Goal: Transaction & Acquisition: Purchase product/service

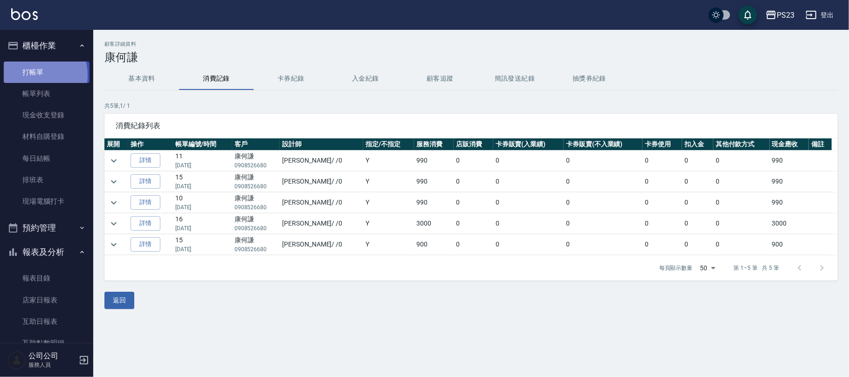
click at [34, 75] on link "打帳單" at bounding box center [47, 72] width 86 height 21
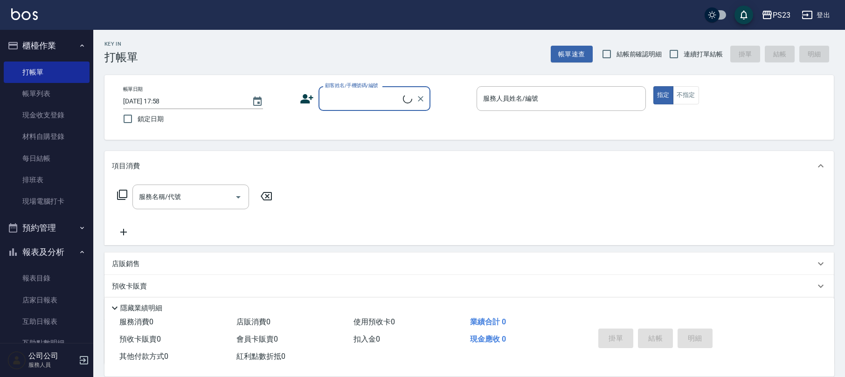
click at [340, 101] on input "顧客姓名/手機號碼/編號" at bounding box center [363, 98] width 80 height 16
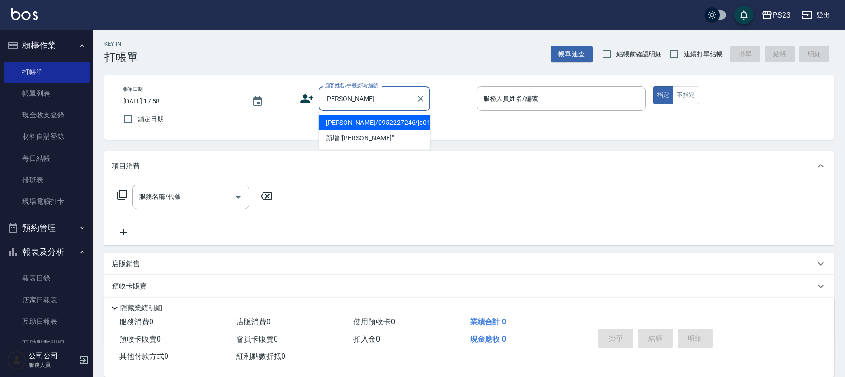
click at [366, 125] on li "[PERSON_NAME]/0952227246/jo0109" at bounding box center [374, 122] width 112 height 15
type input "[PERSON_NAME]/0952227246/jo0109"
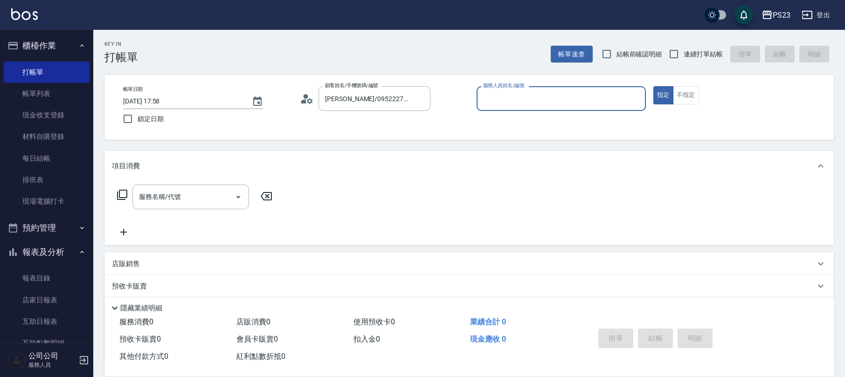
click at [303, 98] on icon at bounding box center [307, 99] width 14 height 14
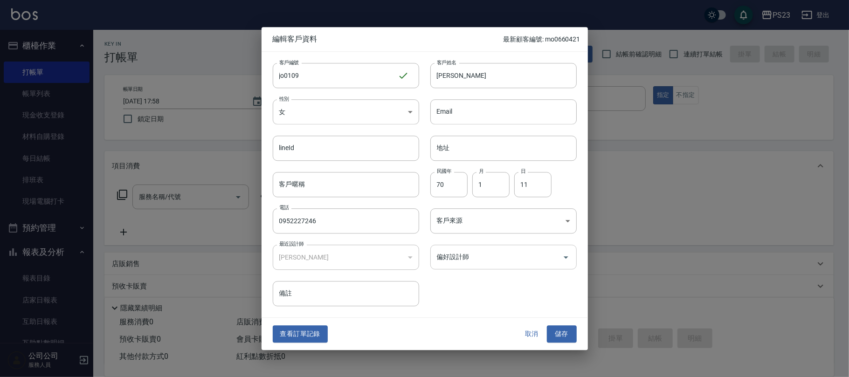
click at [493, 261] on input "偏好設計師" at bounding box center [497, 257] width 124 height 16
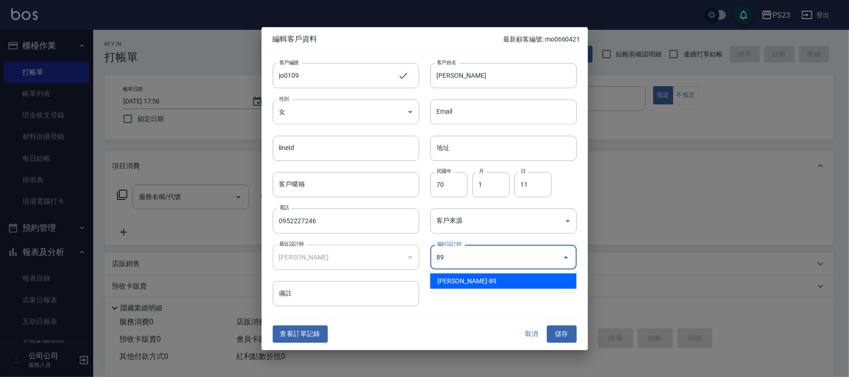
type input "[PERSON_NAME]"
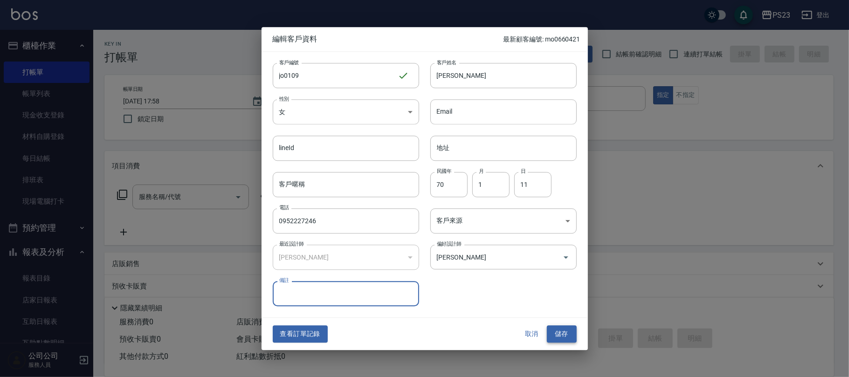
click at [566, 336] on button "儲存" at bounding box center [562, 334] width 30 height 17
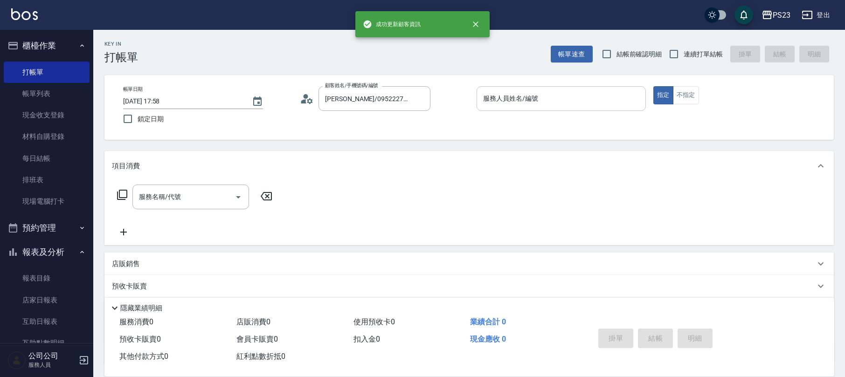
click at [497, 97] on input "服務人員姓名/編號" at bounding box center [561, 98] width 161 height 16
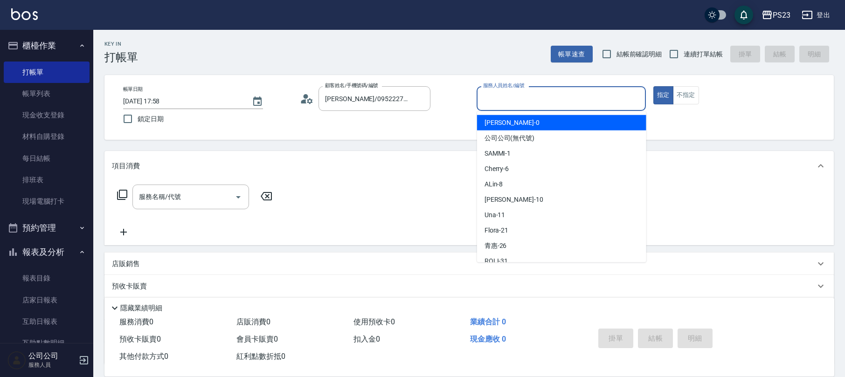
click at [301, 98] on icon at bounding box center [307, 99] width 14 height 14
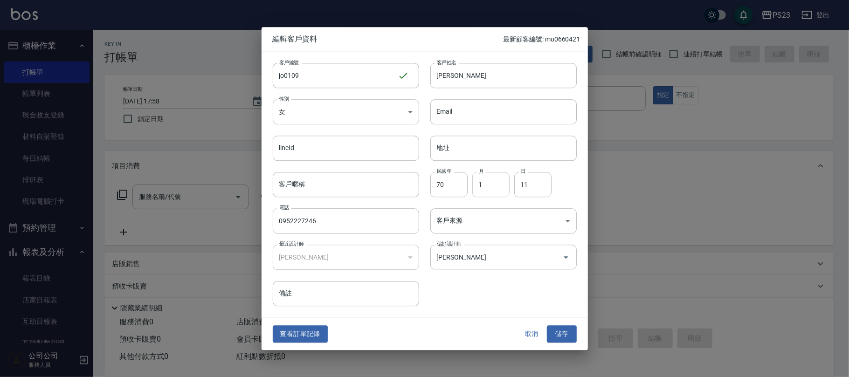
click at [482, 185] on input "1" at bounding box center [490, 184] width 37 height 25
type input "1"
type input "0"
click at [560, 336] on button "儲存" at bounding box center [562, 334] width 30 height 17
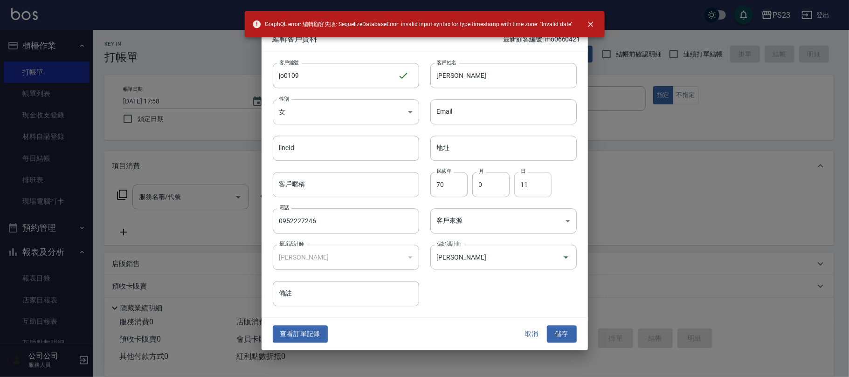
click at [535, 185] on input "11" at bounding box center [532, 184] width 37 height 25
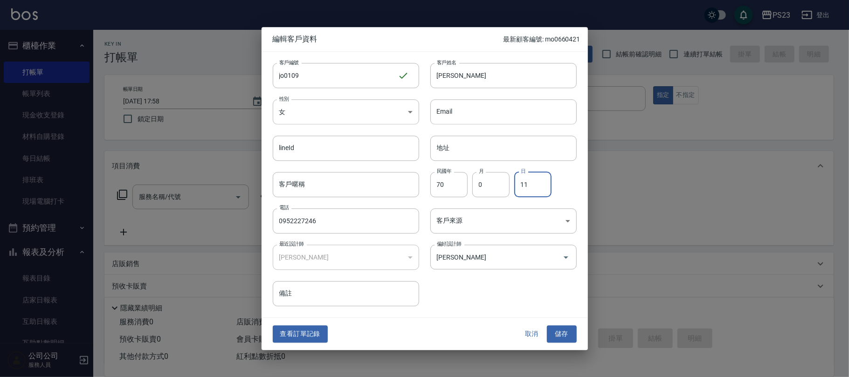
type input "1"
click at [451, 187] on input "70" at bounding box center [448, 184] width 37 height 25
type input "7"
click at [494, 191] on input "0" at bounding box center [490, 184] width 37 height 25
click at [557, 329] on button "儲存" at bounding box center [562, 334] width 30 height 17
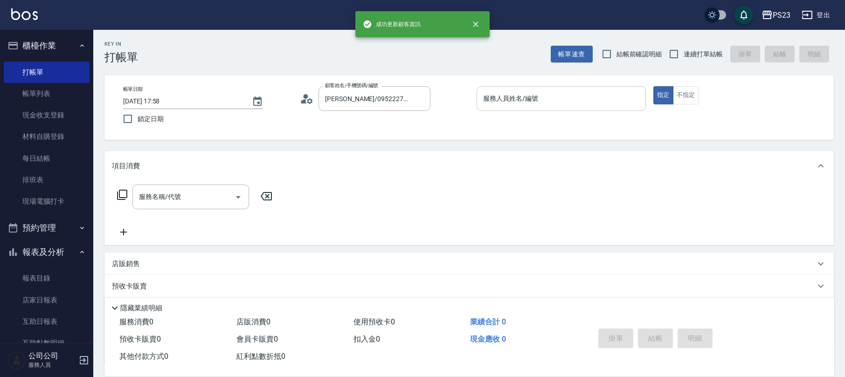
click at [519, 98] on input "服務人員姓名/編號" at bounding box center [561, 98] width 161 height 16
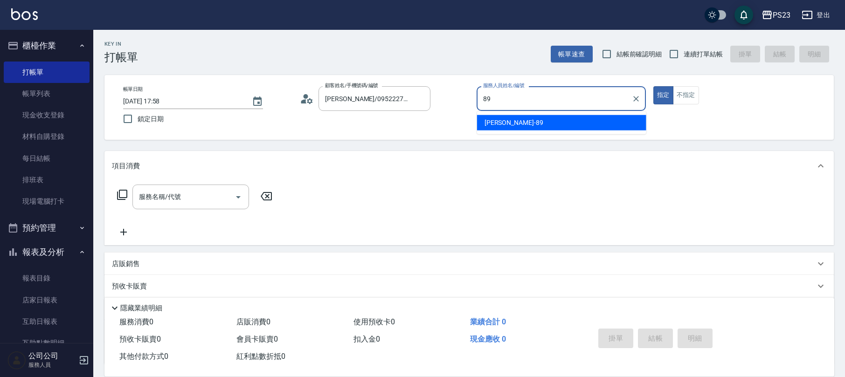
type input "[PERSON_NAME]-89"
type button "true"
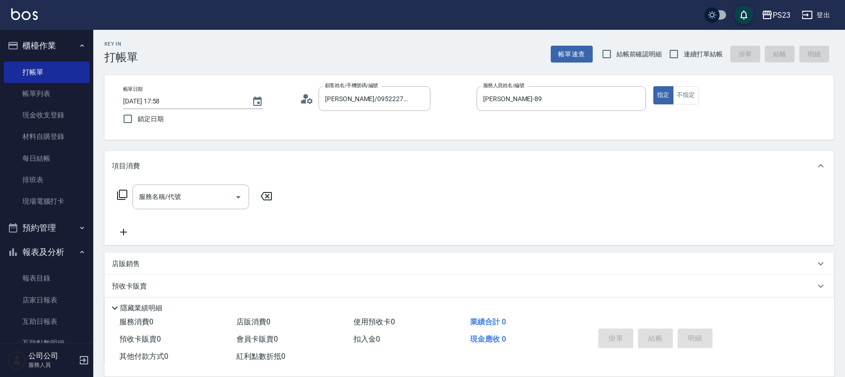
click at [122, 196] on icon at bounding box center [122, 194] width 11 height 11
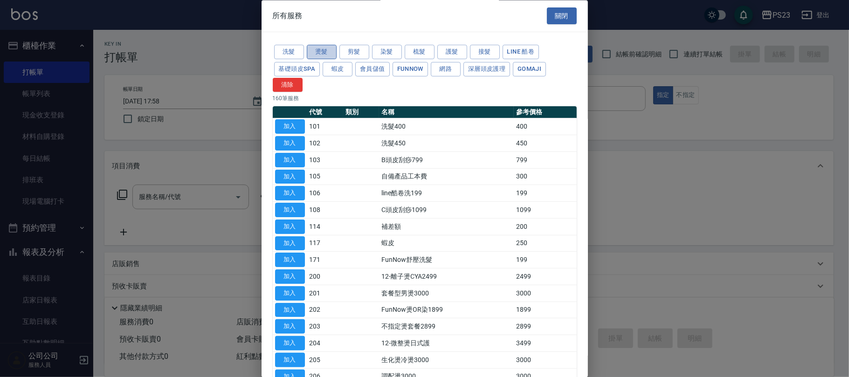
click at [327, 53] on button "燙髮" at bounding box center [322, 52] width 30 height 14
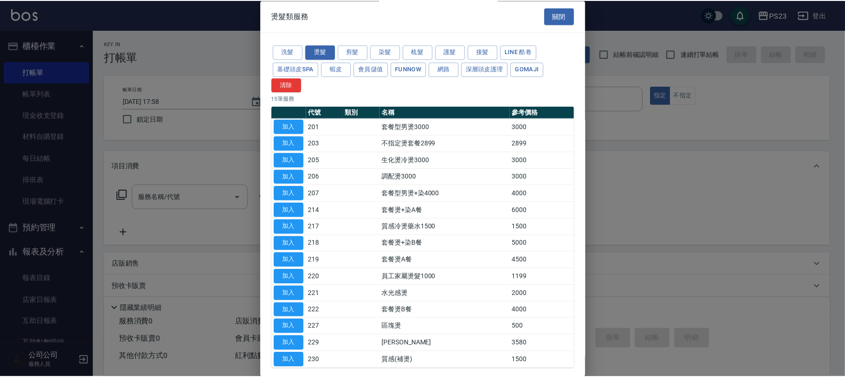
scroll to position [46, 0]
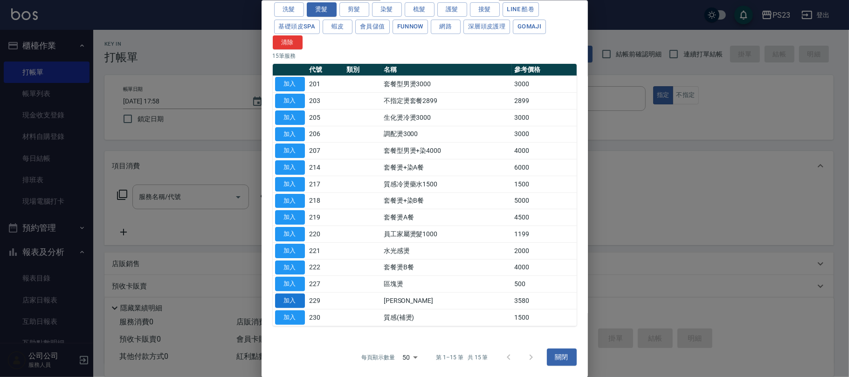
click at [294, 300] on button "加入" at bounding box center [290, 301] width 30 height 14
type input "[PERSON_NAME]燙(229)"
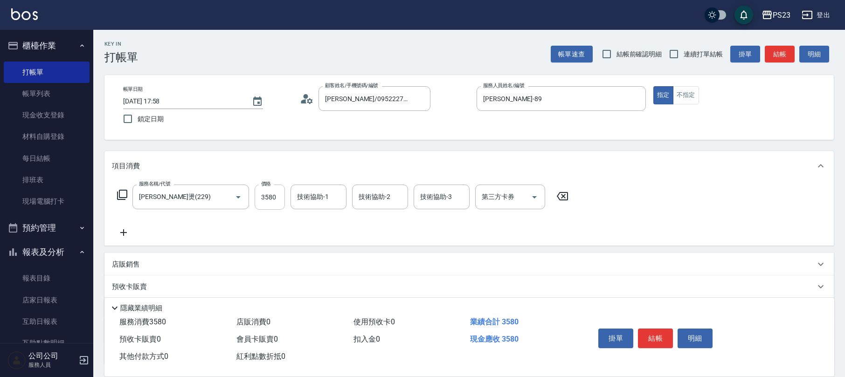
click at [277, 205] on input "3580" at bounding box center [270, 197] width 30 height 25
type input "4000"
type input "[PERSON_NAME]-89"
type input "Flora-21"
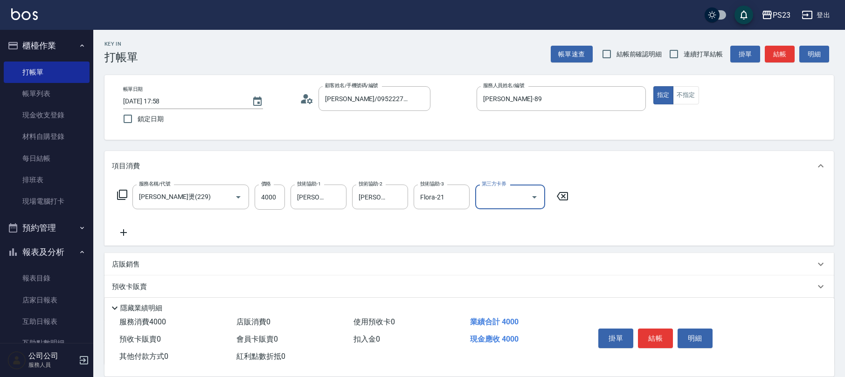
scroll to position [75, 0]
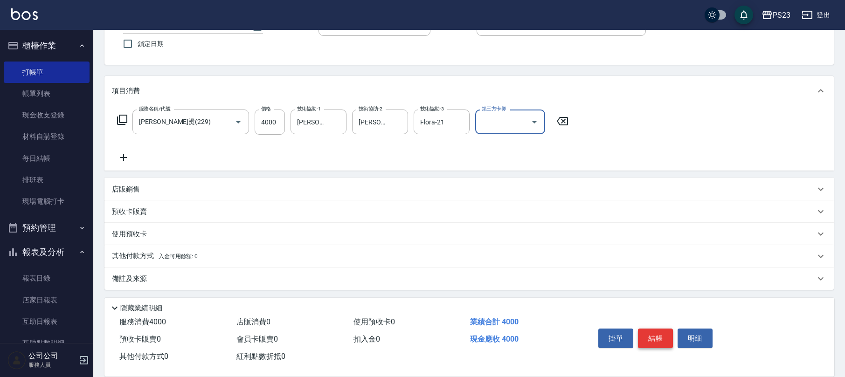
click at [648, 332] on button "結帳" at bounding box center [655, 339] width 35 height 20
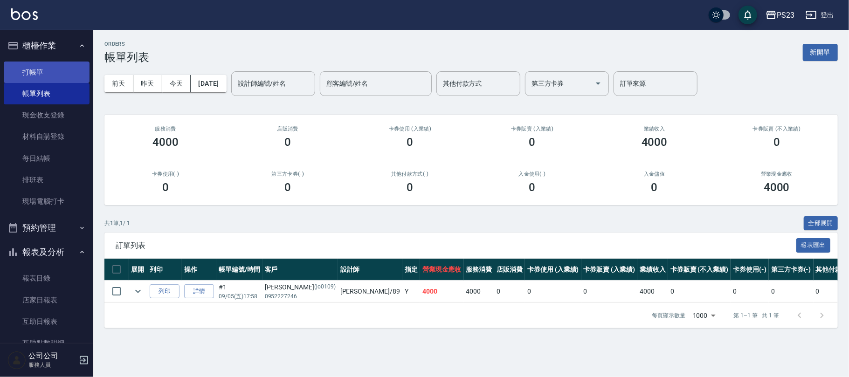
click at [35, 64] on link "打帳單" at bounding box center [47, 72] width 86 height 21
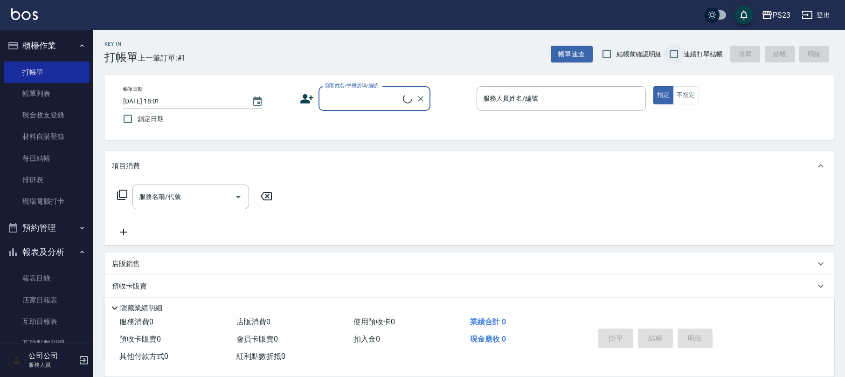
click at [670, 55] on input "連續打單結帳" at bounding box center [674, 54] width 20 height 20
checkbox input "true"
click at [386, 93] on input "顧客姓名/手機號碼/編號" at bounding box center [368, 98] width 90 height 16
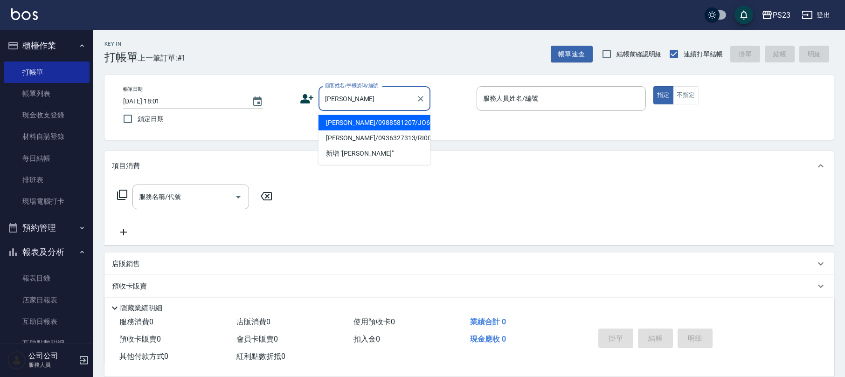
click at [370, 123] on li "[PERSON_NAME]/0988581207/JO650416" at bounding box center [374, 122] width 112 height 15
type input "[PERSON_NAME]/0988581207/JO650416"
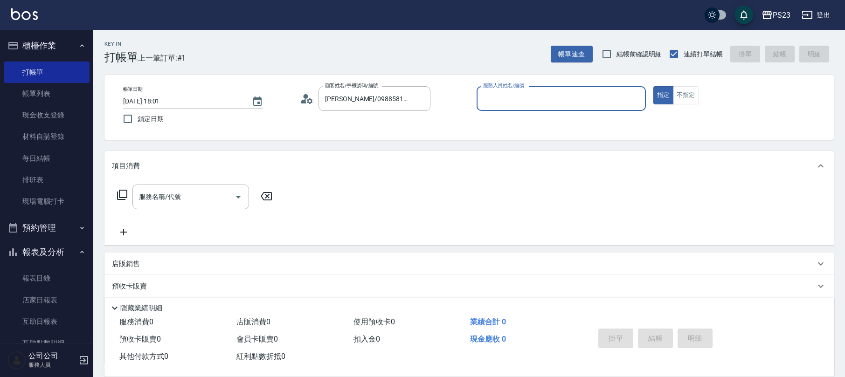
type input "[PERSON_NAME]-89"
click at [121, 193] on icon at bounding box center [122, 194] width 11 height 11
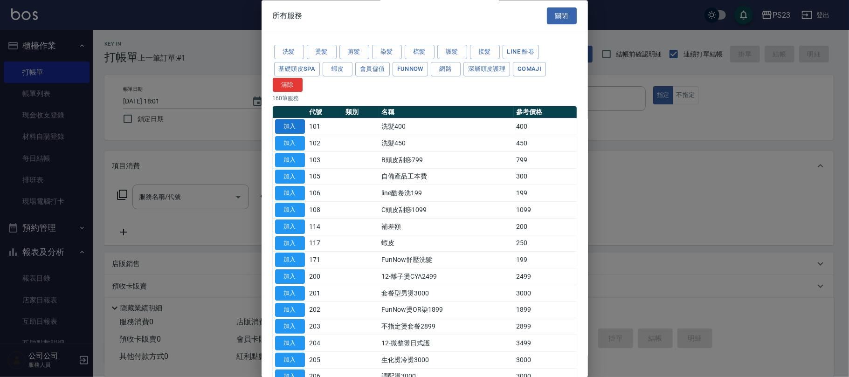
click at [284, 127] on button "加入" at bounding box center [290, 127] width 30 height 14
type input "洗髮400(101)"
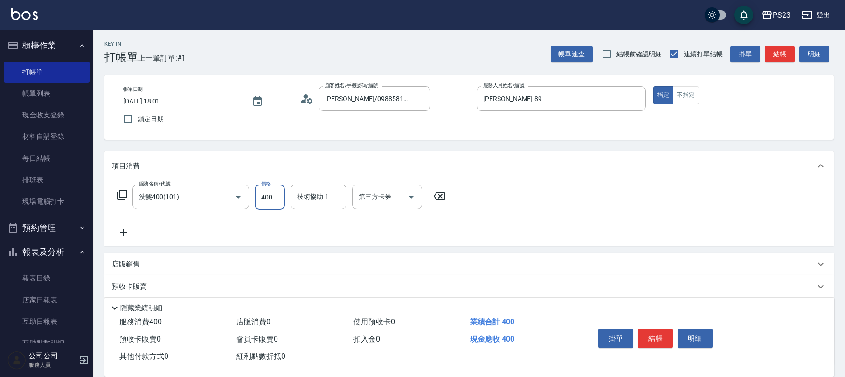
click at [260, 195] on input "400" at bounding box center [270, 197] width 30 height 25
type input "450"
type input "Flora-21"
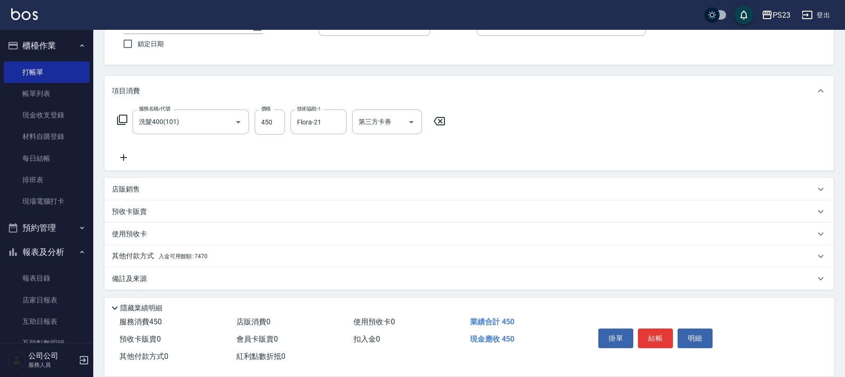
click at [215, 254] on div "其他付款方式 入金可用餘額: 7470" at bounding box center [463, 256] width 703 height 10
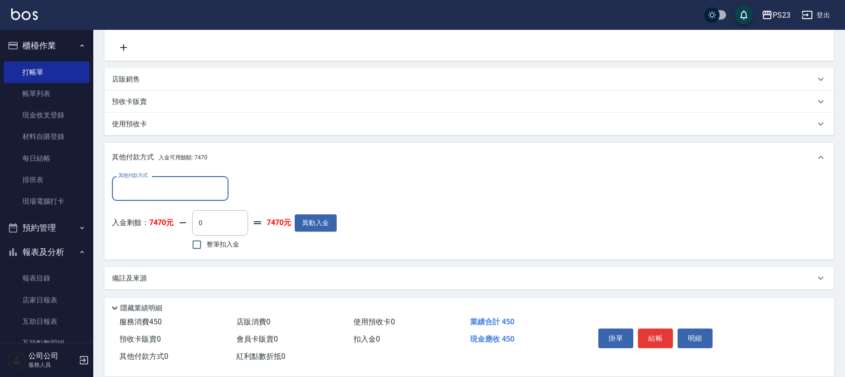
scroll to position [0, 0]
click at [198, 252] on input "整筆扣入金" at bounding box center [197, 245] width 20 height 20
checkbox input "true"
type input "450"
click at [646, 336] on button "結帳" at bounding box center [655, 339] width 35 height 20
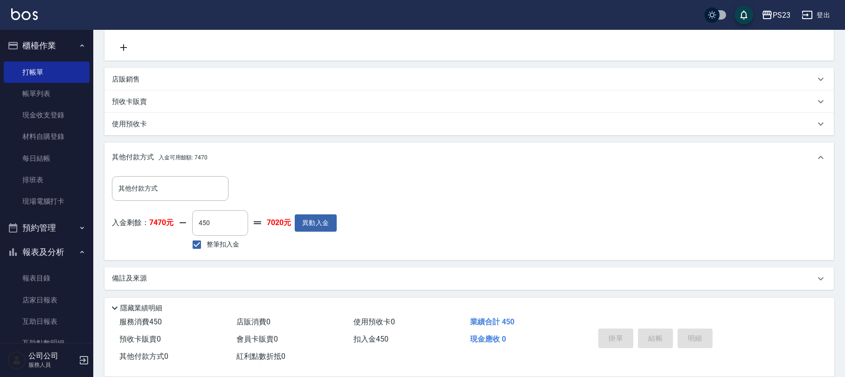
type input "[DATE] 18:02"
